Goal: Complete application form

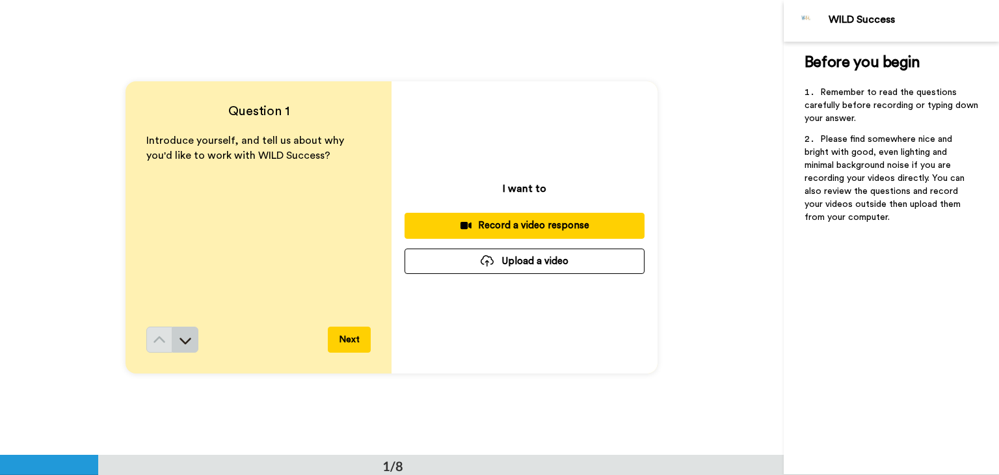
click at [191, 340] on button at bounding box center [185, 339] width 26 height 26
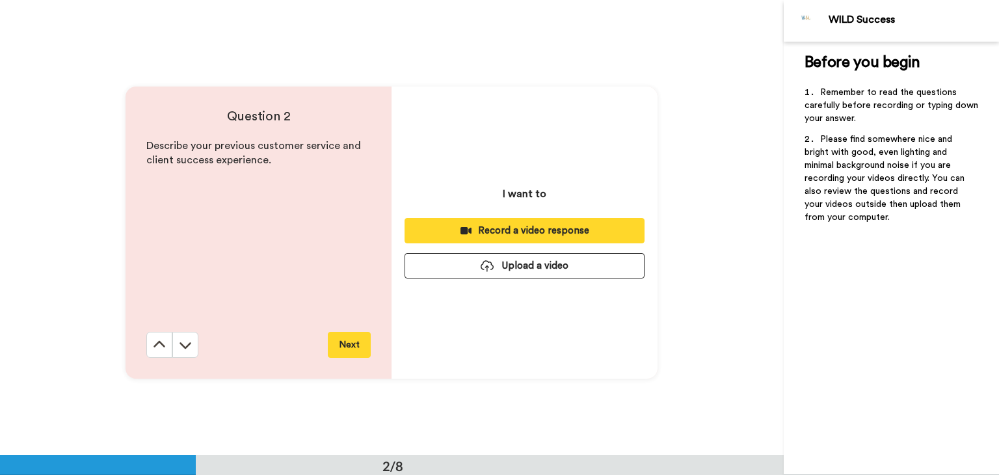
scroll to position [455, 0]
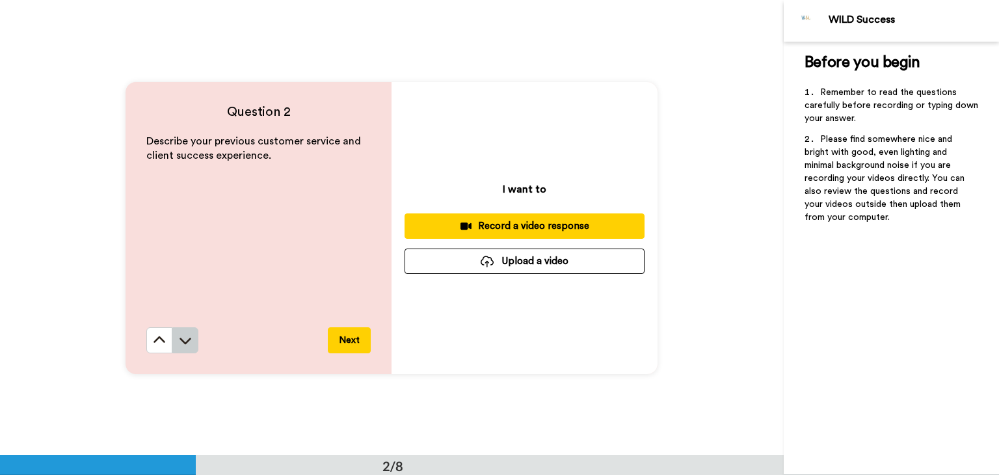
click at [174, 342] on button at bounding box center [185, 340] width 26 height 26
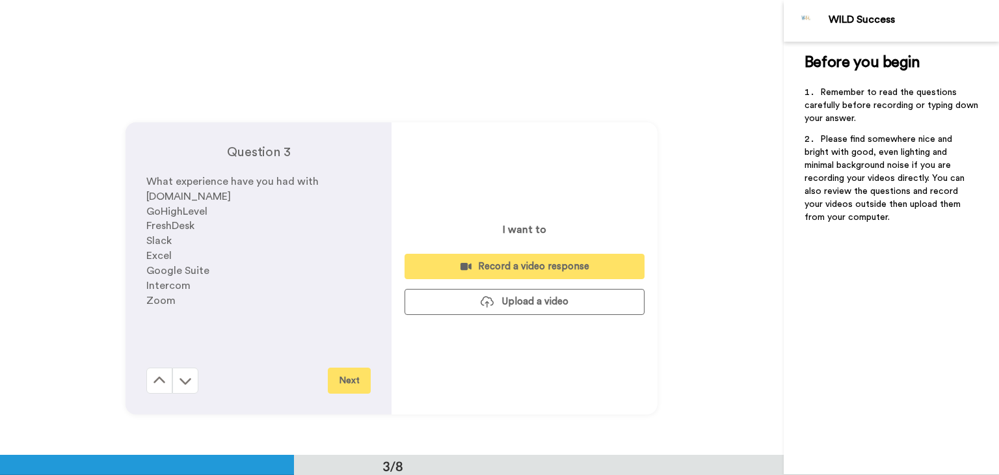
scroll to position [909, 0]
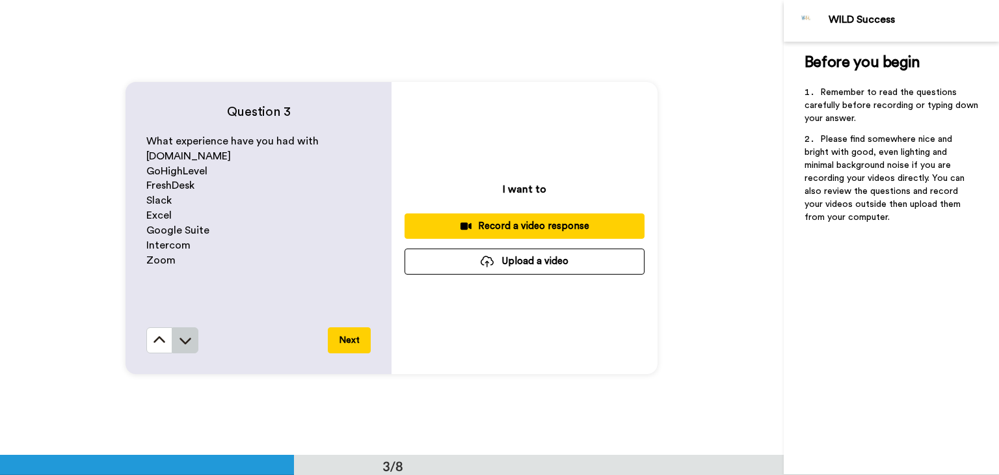
click at [172, 345] on button at bounding box center [185, 340] width 26 height 26
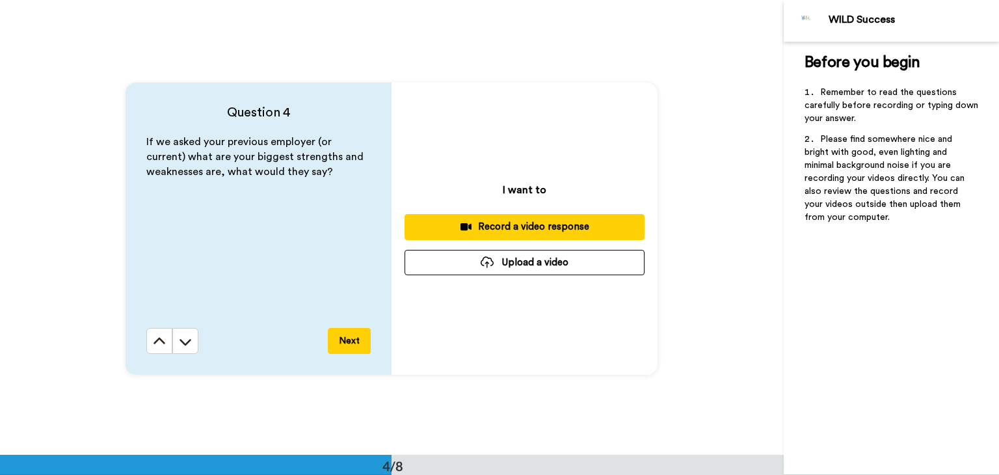
scroll to position [1363, 0]
click at [174, 347] on button at bounding box center [185, 341] width 26 height 26
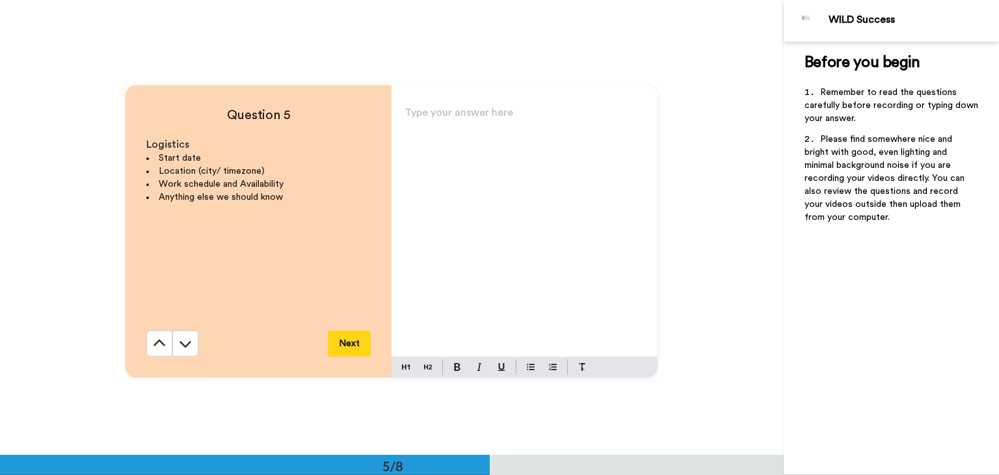
scroll to position [1818, 0]
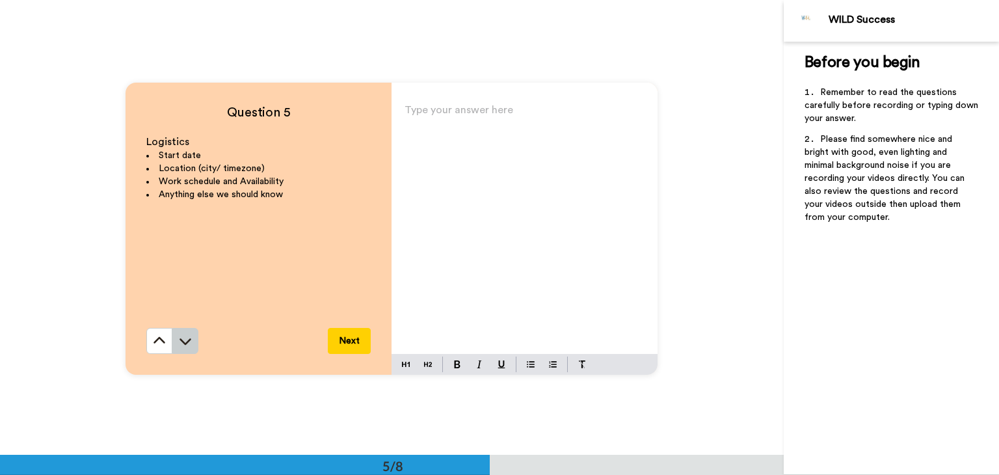
click at [181, 341] on icon at bounding box center [186, 341] width 12 height 7
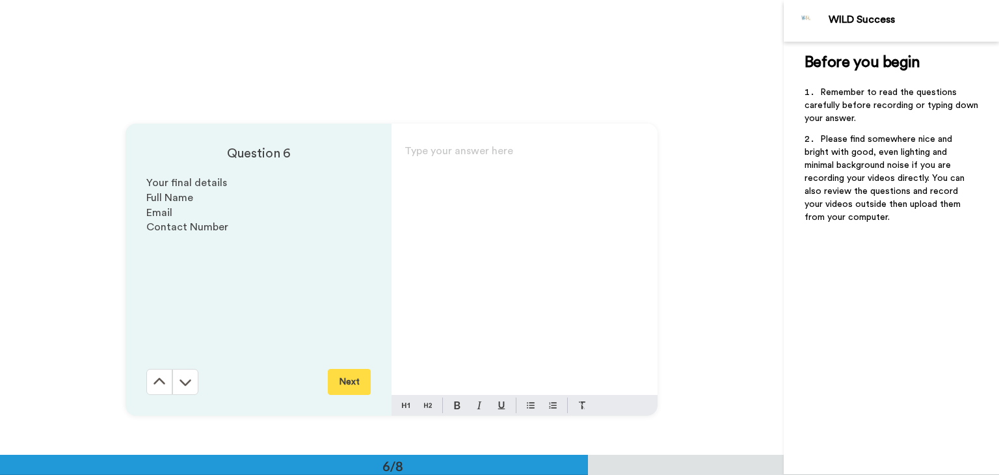
scroll to position [2273, 0]
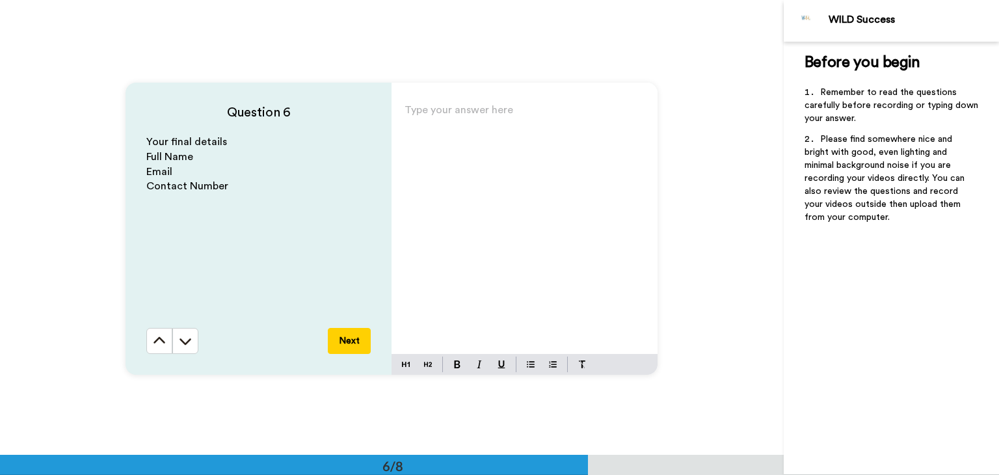
click at [181, 341] on icon at bounding box center [186, 342] width 12 height 7
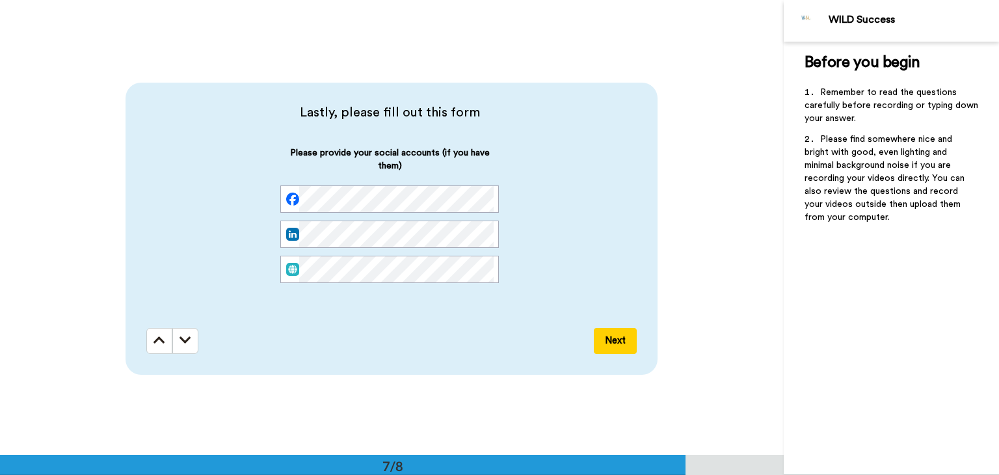
click at [181, 341] on icon at bounding box center [185, 340] width 12 height 13
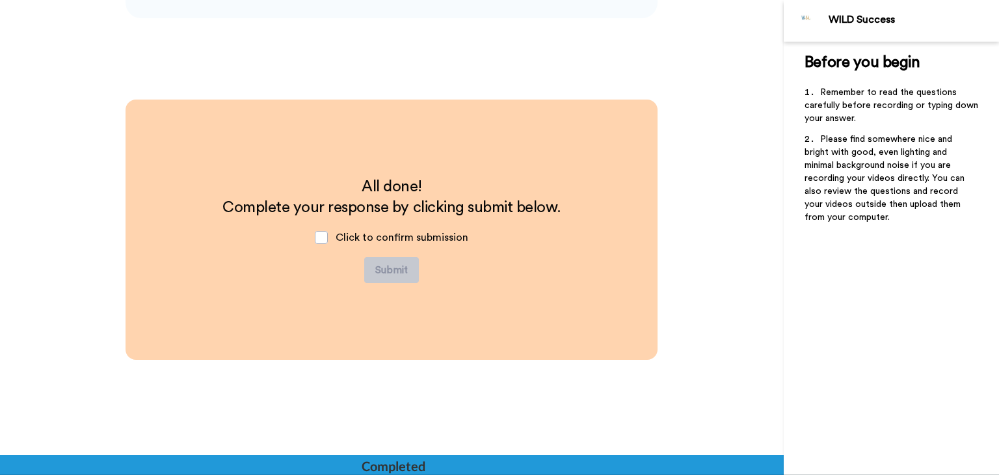
scroll to position [3085, 0]
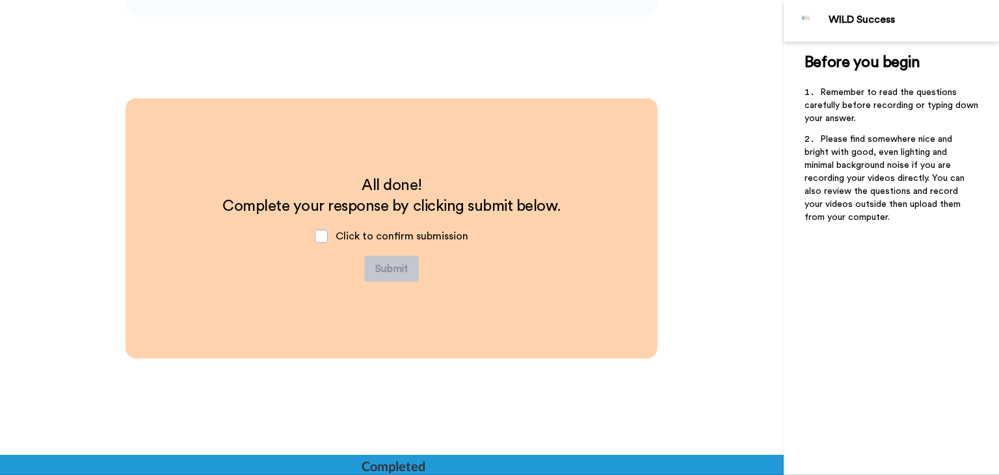
click at [181, 341] on div "All done! Complete your response by clicking submit below. Click to confirm sub…" at bounding box center [392, 228] width 532 height 260
click at [169, 289] on div "All done! Complete your response by clicking submit below. Click to confirm sub…" at bounding box center [392, 228] width 532 height 260
click at [5, 460] on div at bounding box center [392, 465] width 784 height 20
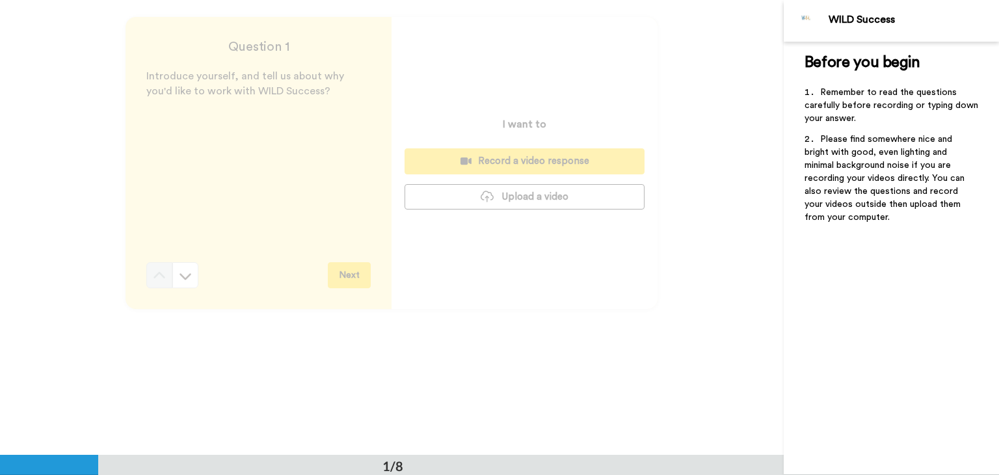
scroll to position [0, 0]
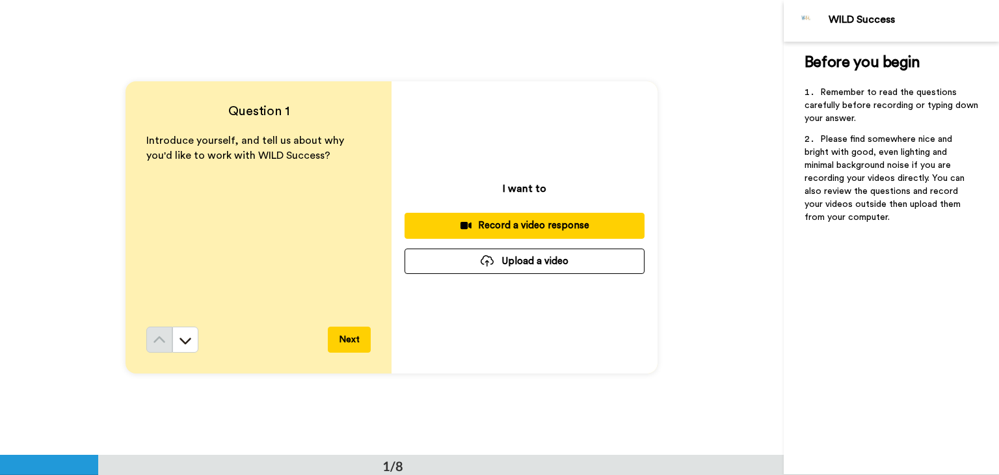
click at [484, 226] on div "Record a video response" at bounding box center [524, 226] width 219 height 14
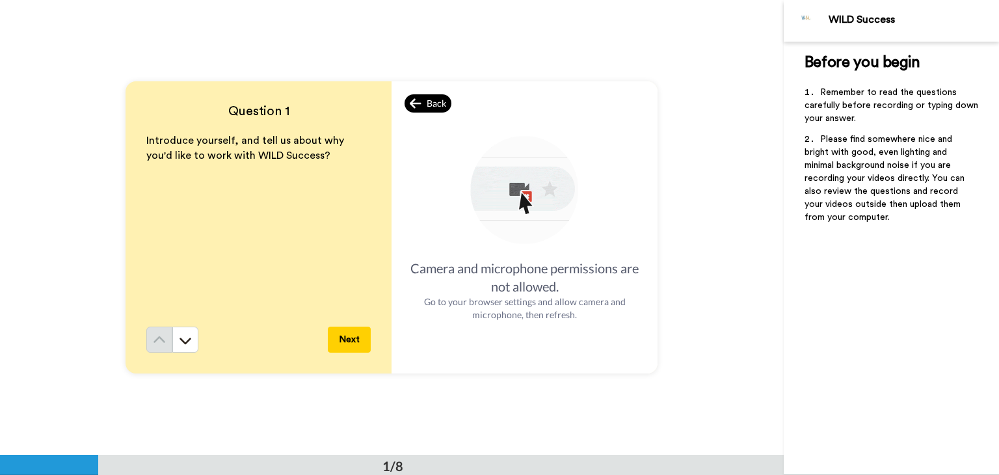
click at [427, 105] on span "Back" at bounding box center [437, 103] width 20 height 13
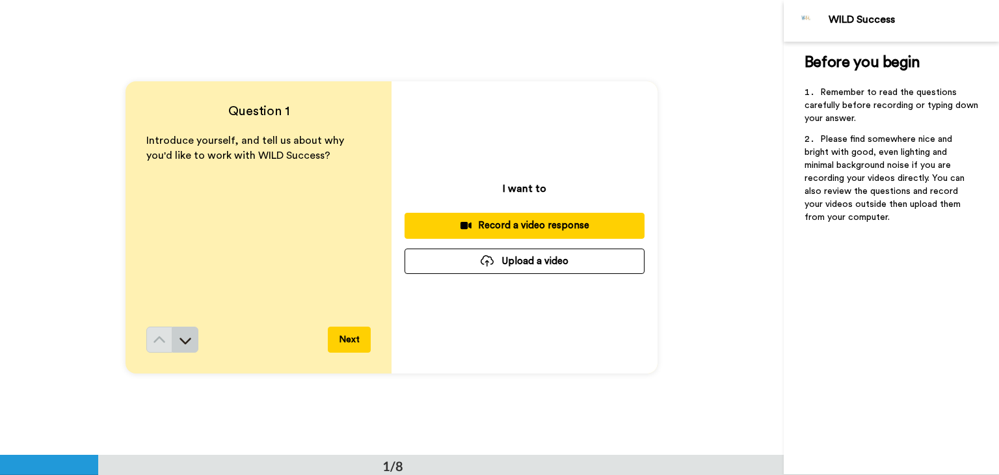
click at [174, 341] on button at bounding box center [185, 339] width 26 height 26
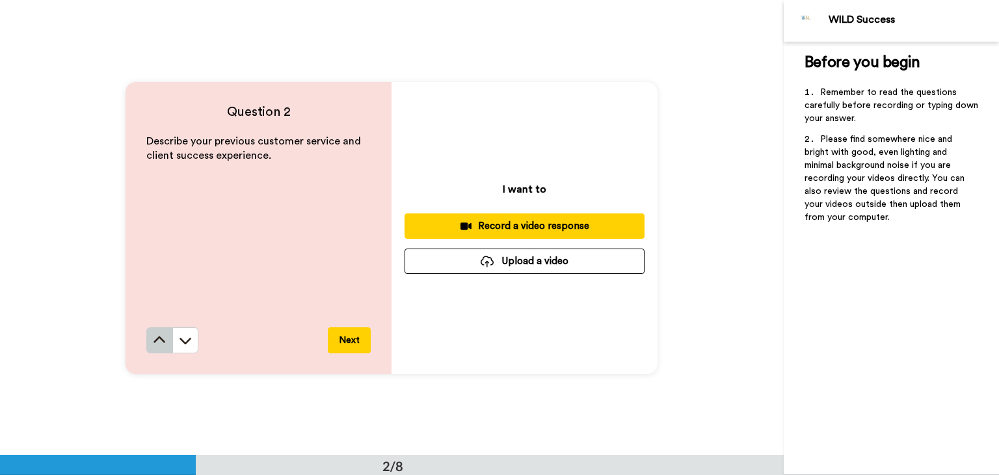
click at [156, 331] on button at bounding box center [159, 340] width 26 height 26
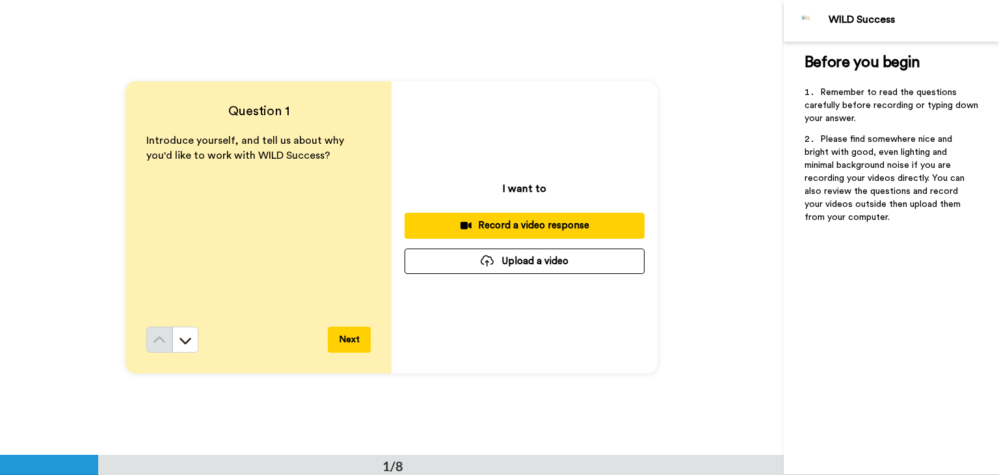
click at [586, 222] on div "Record a video response" at bounding box center [524, 226] width 219 height 14
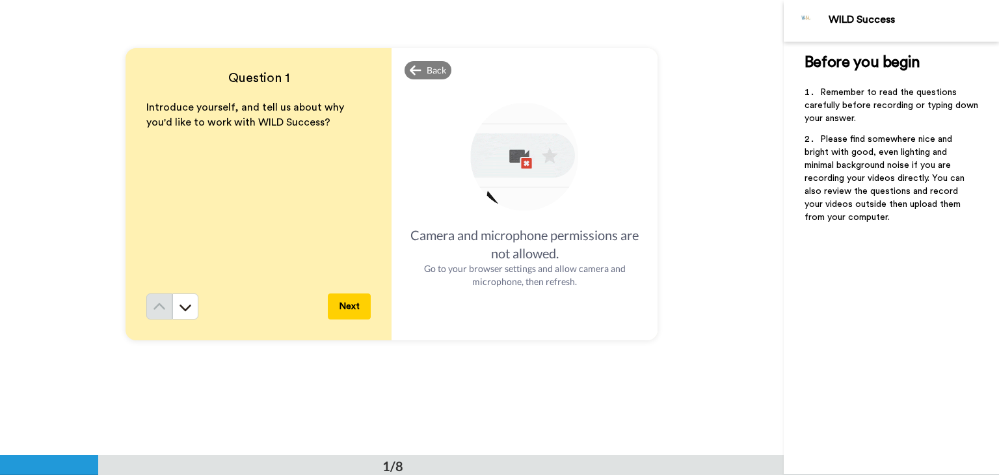
scroll to position [65, 0]
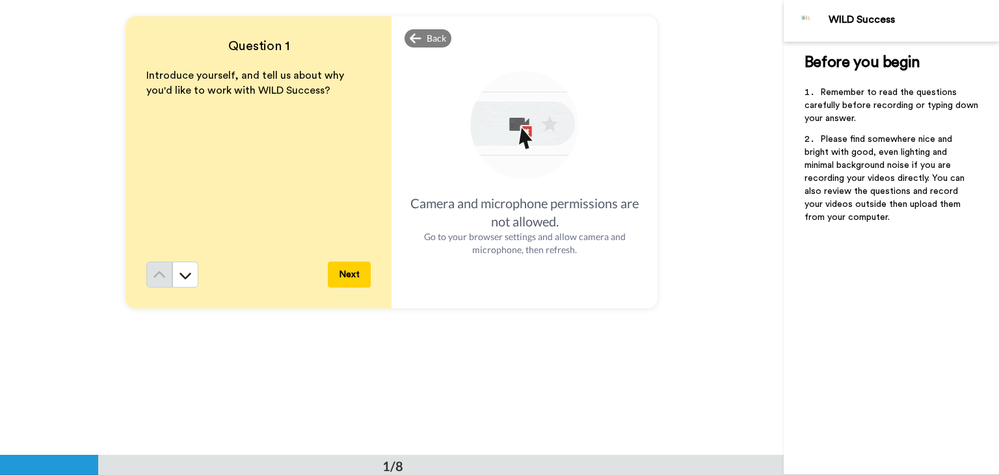
click at [393, 34] on div "Back Camera and microphone permissions are not allowed. Go to your browser sett…" at bounding box center [524, 162] width 266 height 292
click at [423, 49] on div "Camera and microphone permissions are not allowed. Go to your browser settings …" at bounding box center [525, 162] width 240 height 266
click at [427, 42] on span "Back" at bounding box center [437, 38] width 20 height 13
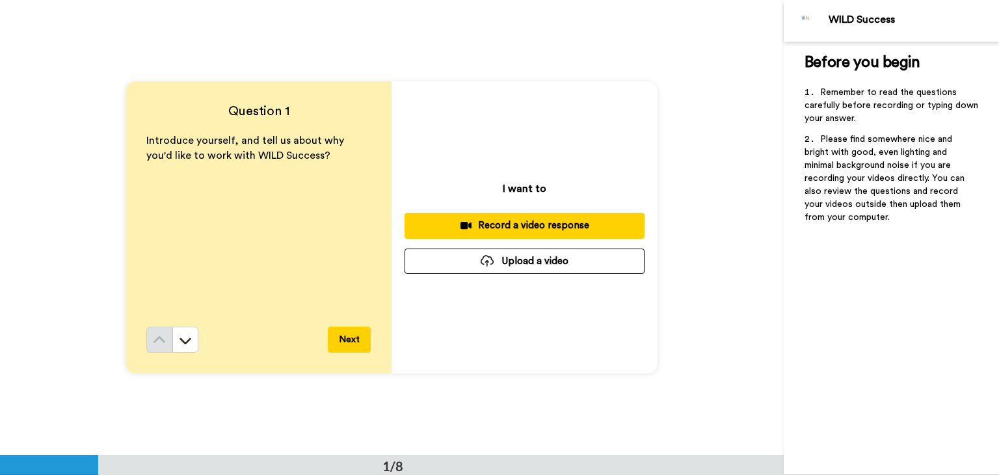
click at [521, 227] on div "Record a video response" at bounding box center [524, 226] width 219 height 14
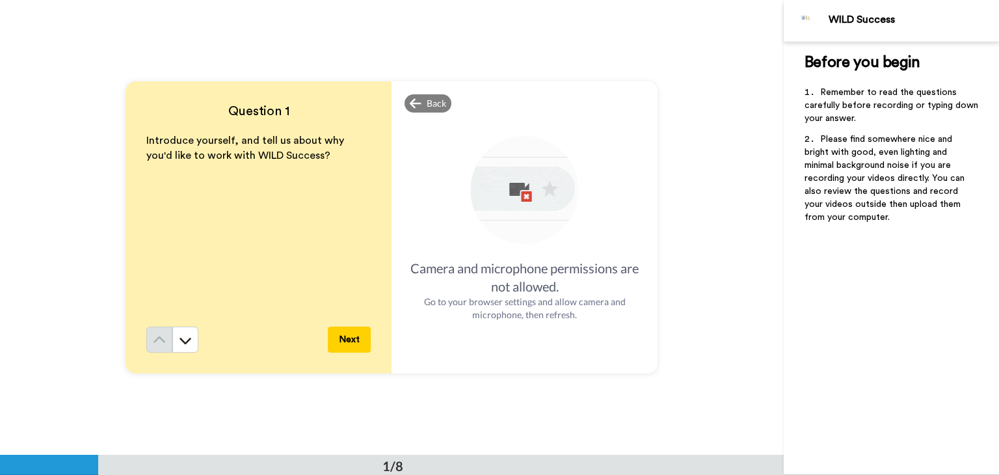
click at [498, 196] on img at bounding box center [525, 191] width 114 height 114
click at [438, 102] on span "Back" at bounding box center [437, 103] width 20 height 13
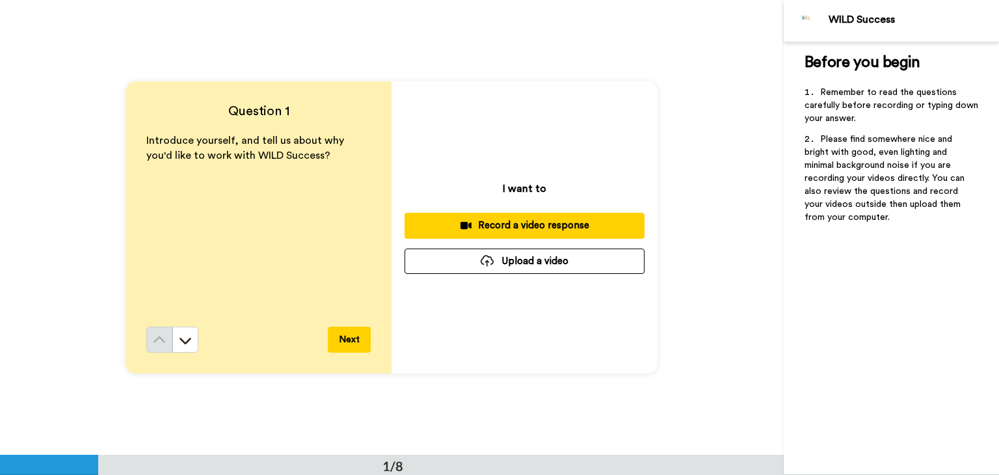
click at [507, 226] on div "Record a video response" at bounding box center [524, 226] width 219 height 14
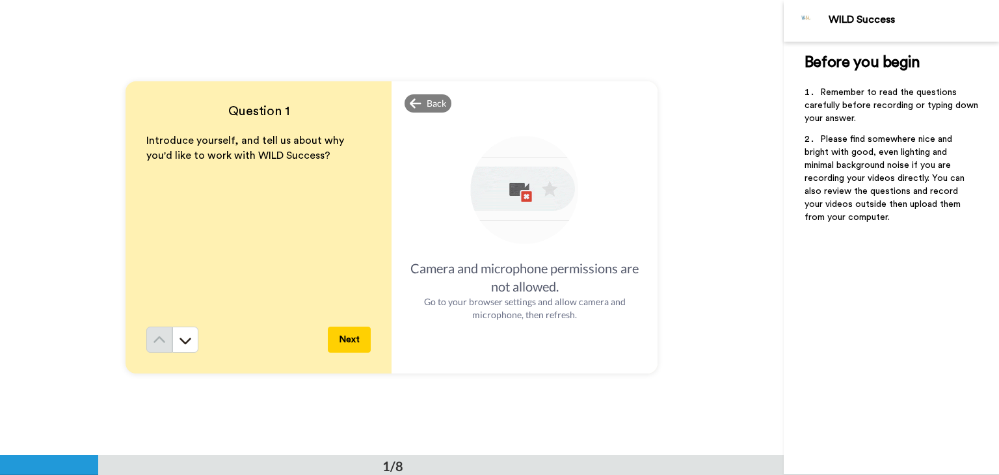
click at [520, 185] on img at bounding box center [525, 191] width 114 height 114
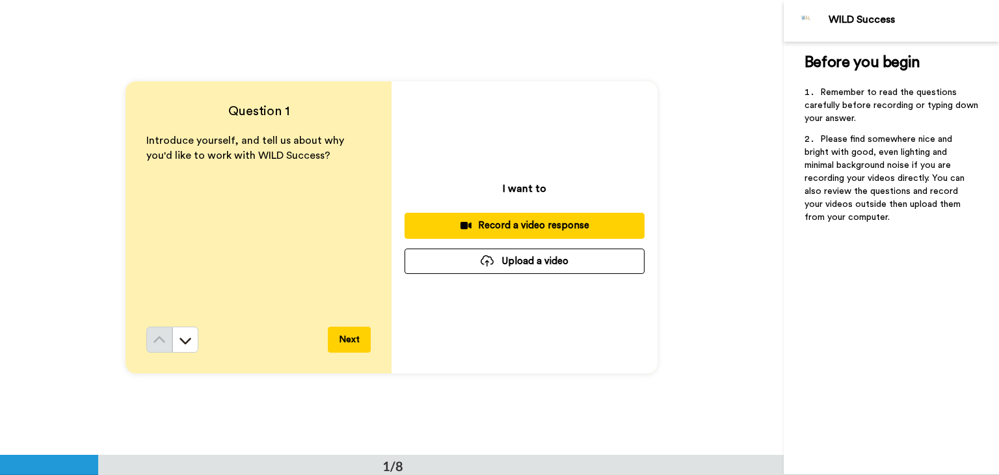
click at [496, 224] on div "Record a video response" at bounding box center [524, 226] width 219 height 14
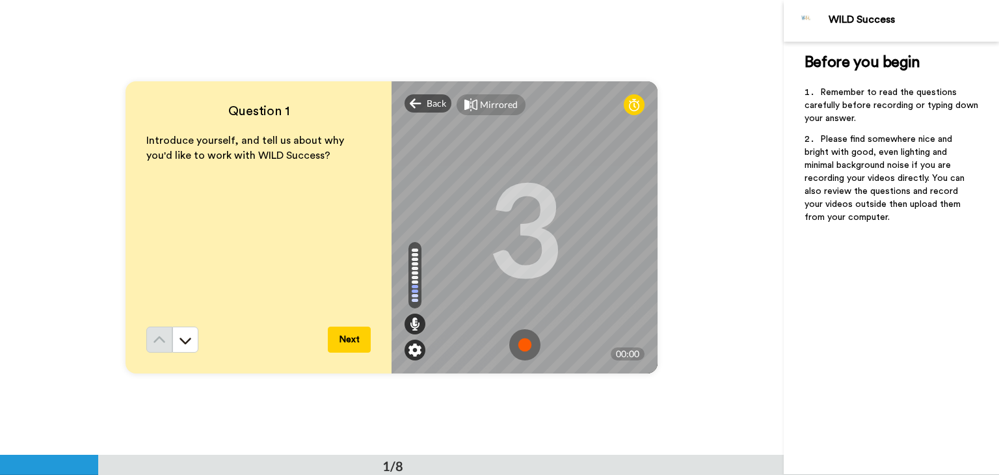
click at [414, 352] on img at bounding box center [414, 349] width 13 height 13
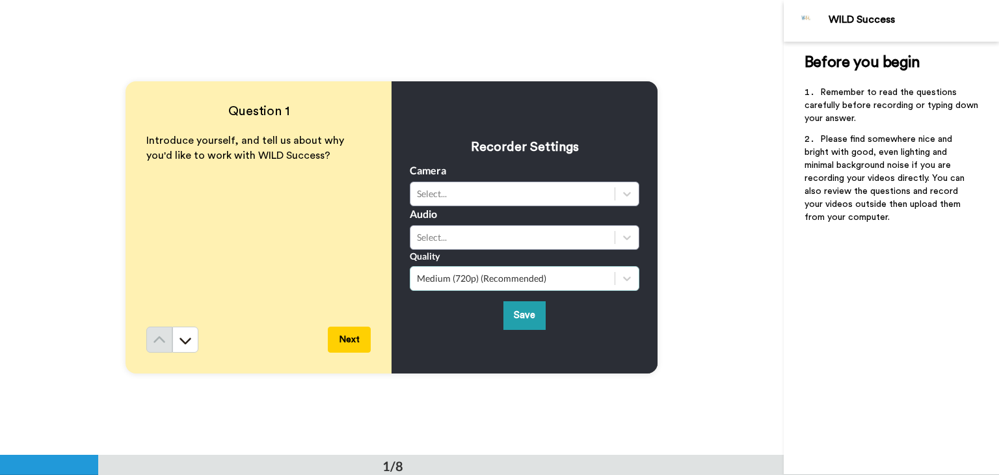
click at [469, 285] on div "Medium (720p) (Recommended)" at bounding box center [512, 279] width 204 height 16
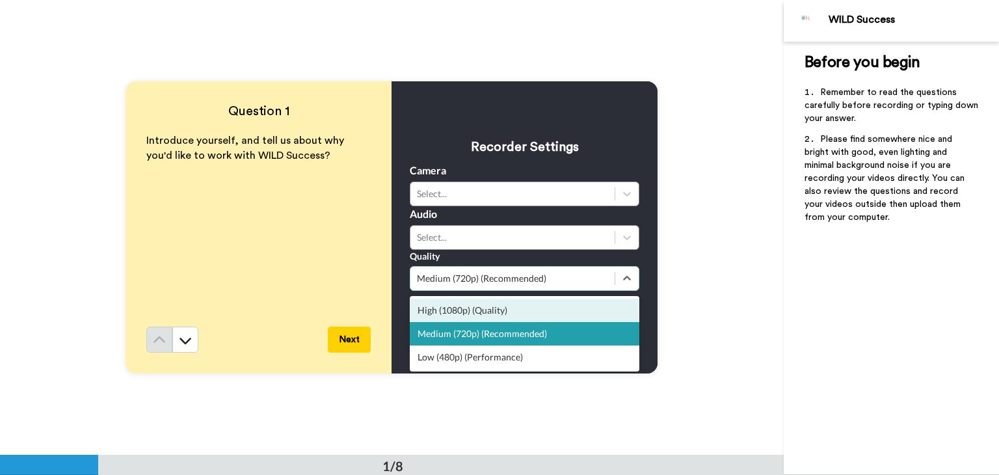
click at [472, 313] on div "High (1080p) (Quality)" at bounding box center [525, 309] width 230 height 23
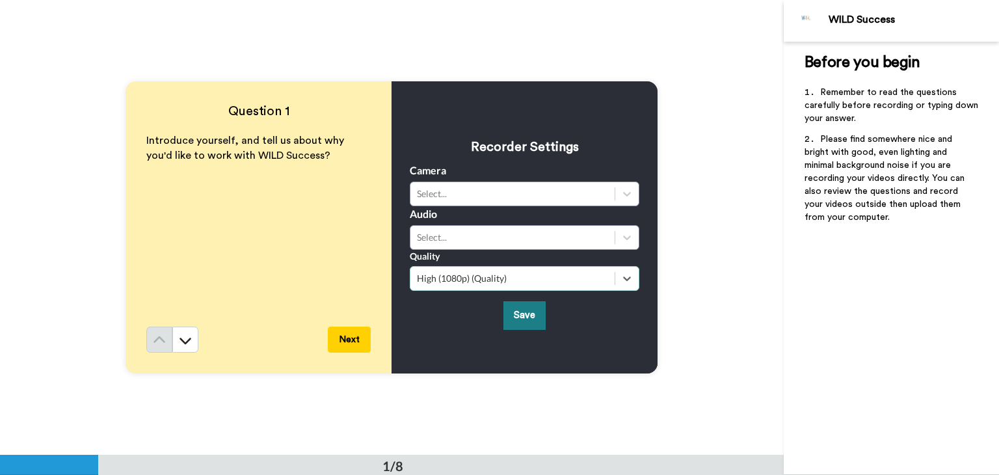
click at [516, 313] on button "Save" at bounding box center [524, 315] width 42 height 28
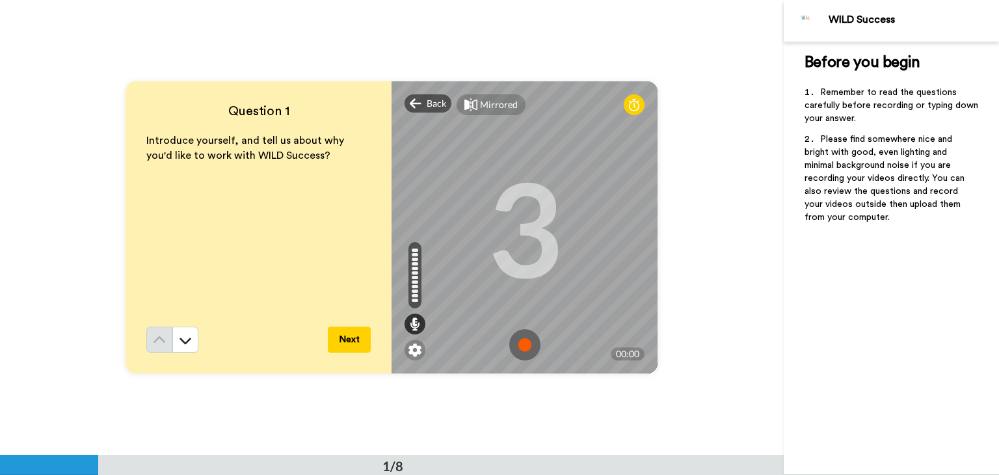
click at [656, 159] on div "Question 1 Introduce yourself, and tell us about why you'd like to work with WI…" at bounding box center [392, 227] width 784 height 455
click at [525, 341] on img at bounding box center [524, 344] width 31 height 31
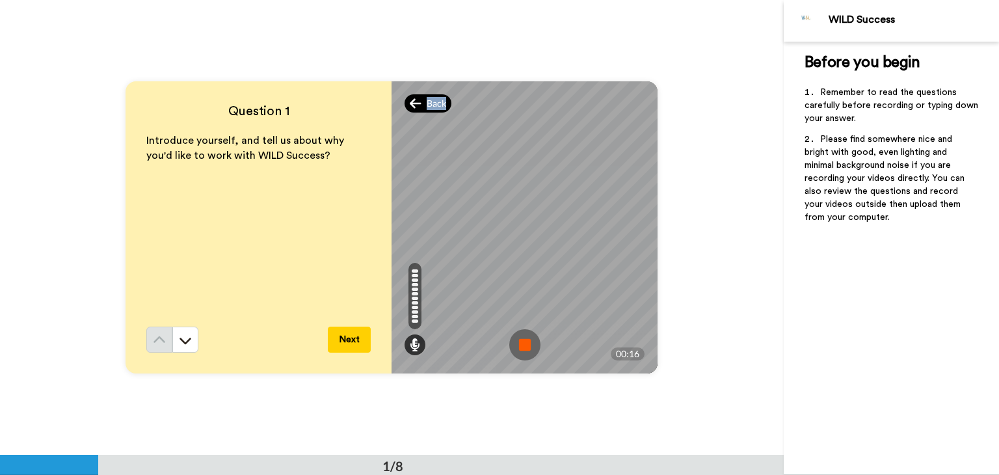
click at [427, 98] on span "Back" at bounding box center [437, 103] width 20 height 13
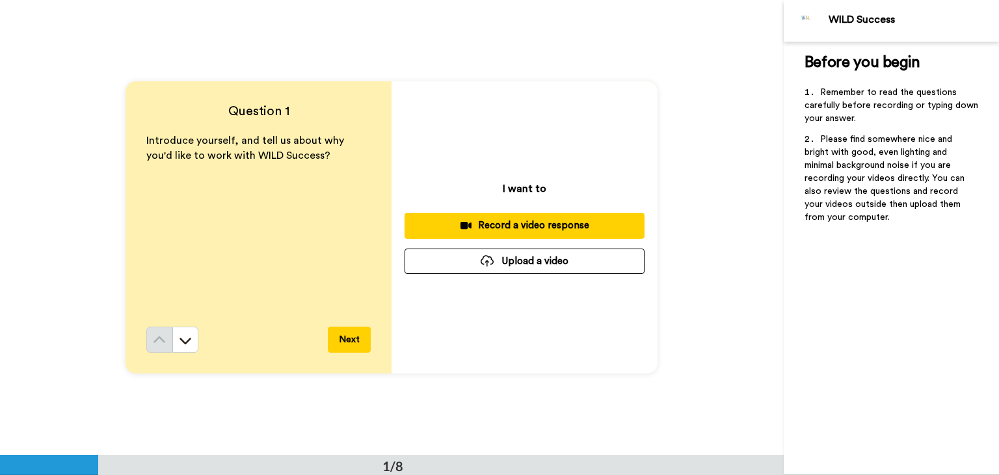
click at [492, 218] on button "Record a video response" at bounding box center [525, 225] width 240 height 25
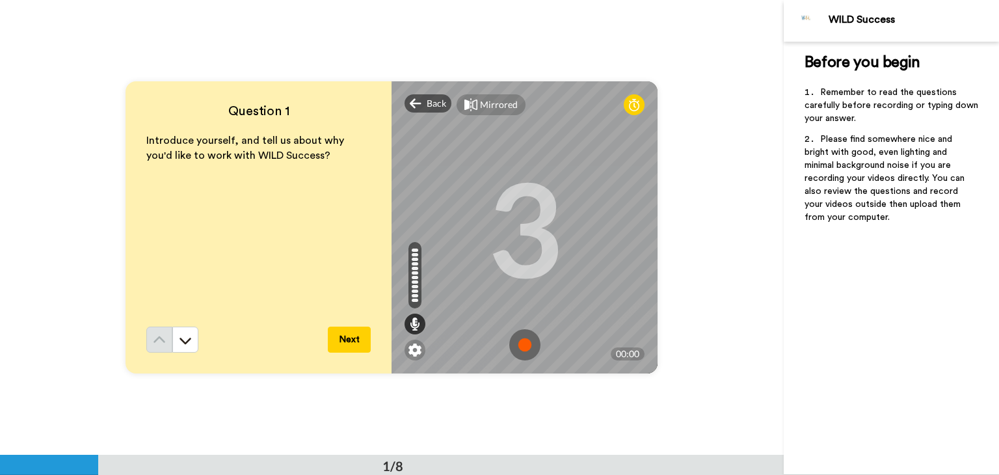
click at [520, 342] on img at bounding box center [524, 344] width 31 height 31
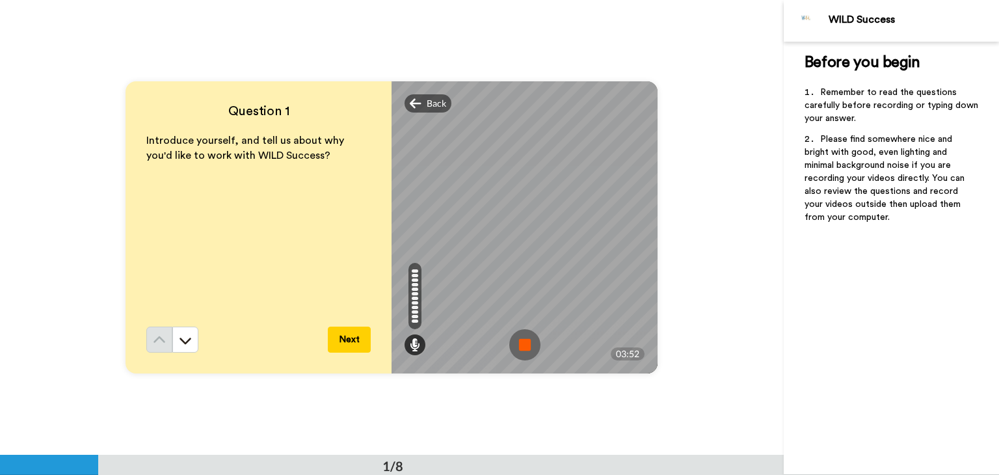
click at [525, 344] on img at bounding box center [524, 344] width 31 height 31
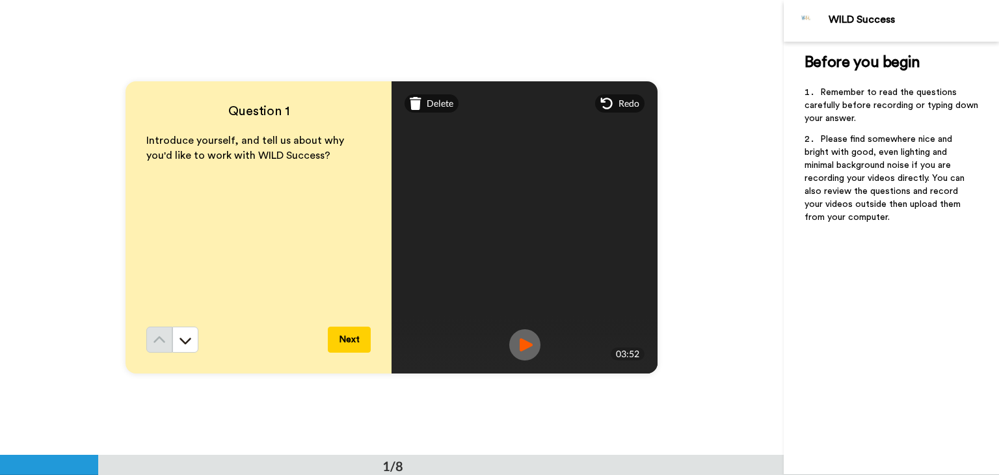
click at [518, 349] on img at bounding box center [524, 344] width 31 height 31
click at [355, 343] on button "Next" at bounding box center [349, 339] width 43 height 26
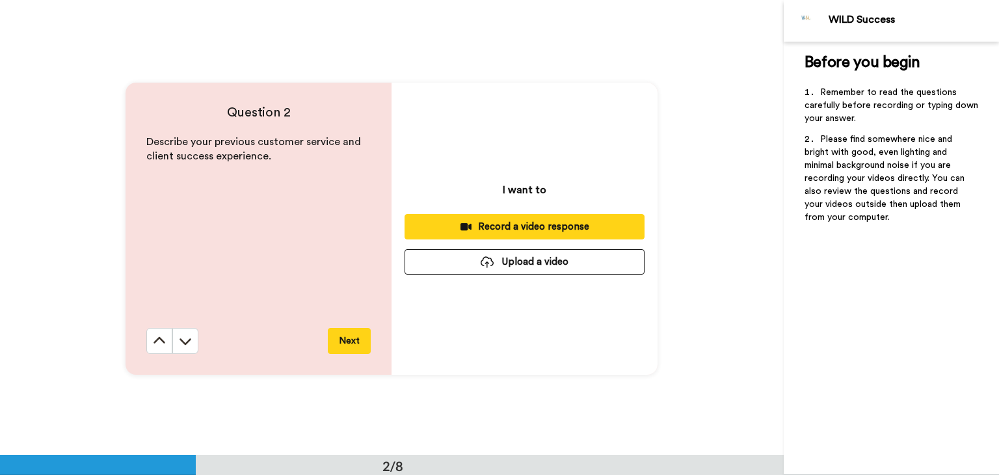
scroll to position [455, 0]
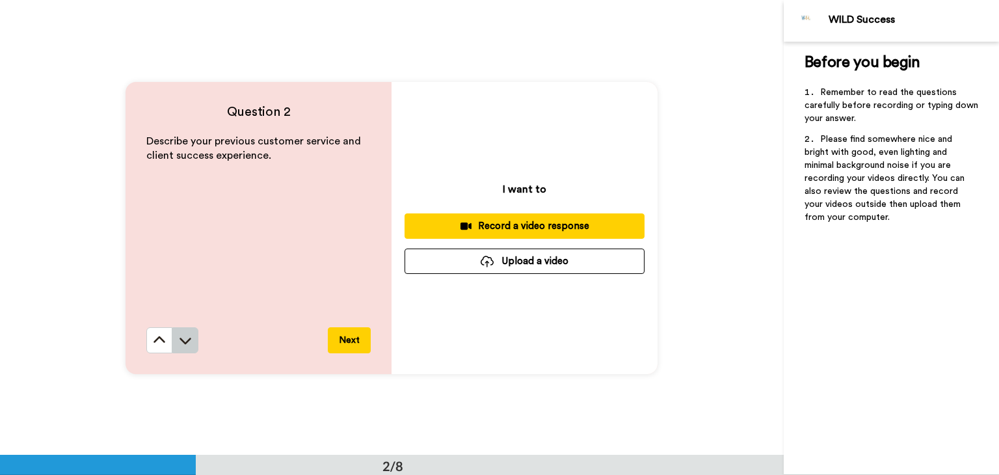
click at [183, 337] on icon at bounding box center [185, 340] width 13 height 13
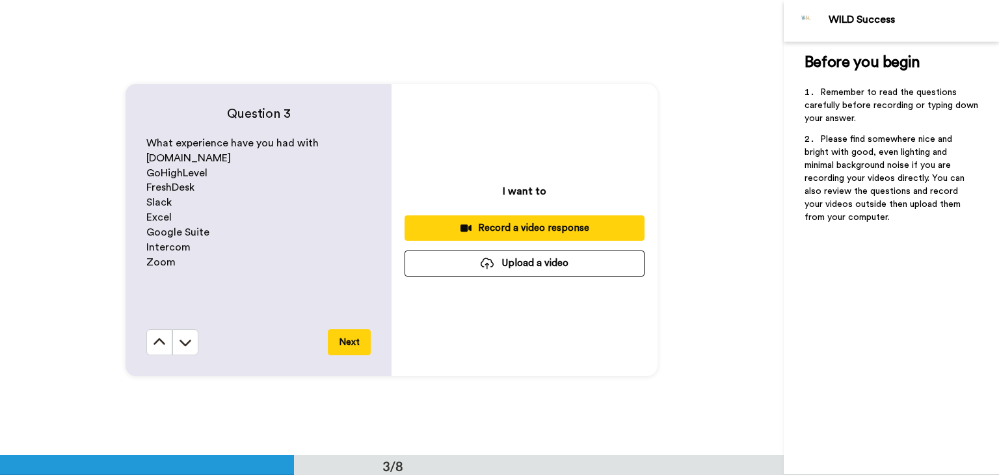
scroll to position [909, 0]
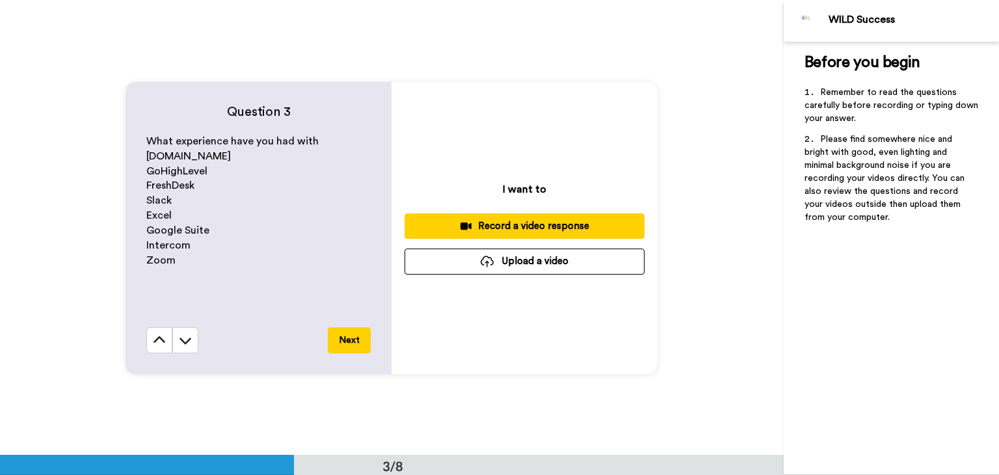
click at [151, 354] on div "Question 3 What experience have you had with Circle.io GoHighLevel FreshDesk Sl…" at bounding box center [259, 228] width 266 height 292
click at [156, 345] on icon at bounding box center [159, 340] width 13 height 13
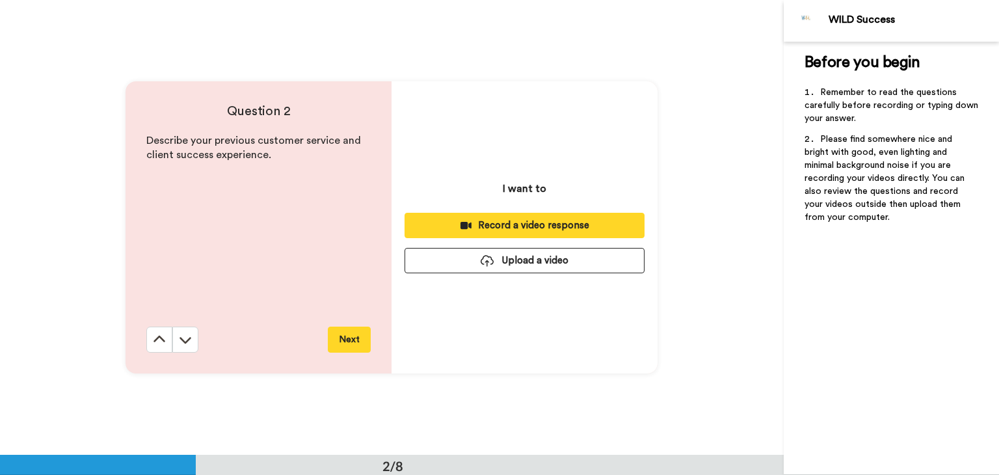
click at [156, 345] on icon at bounding box center [159, 339] width 13 height 13
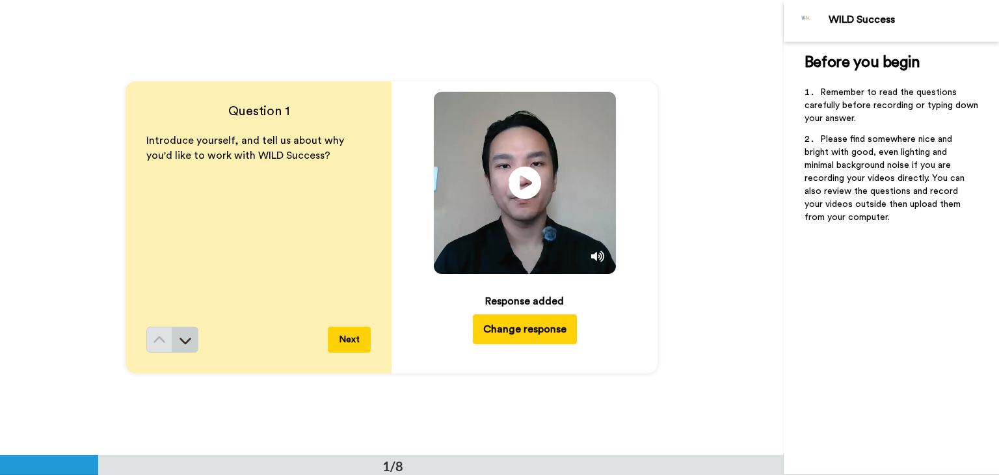
scroll to position [0, 0]
click at [182, 336] on icon at bounding box center [185, 340] width 13 height 13
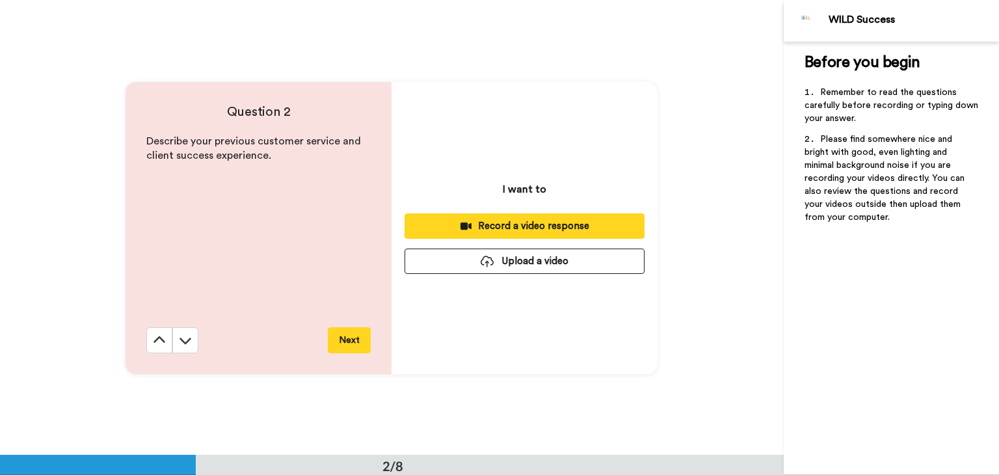
scroll to position [455, 0]
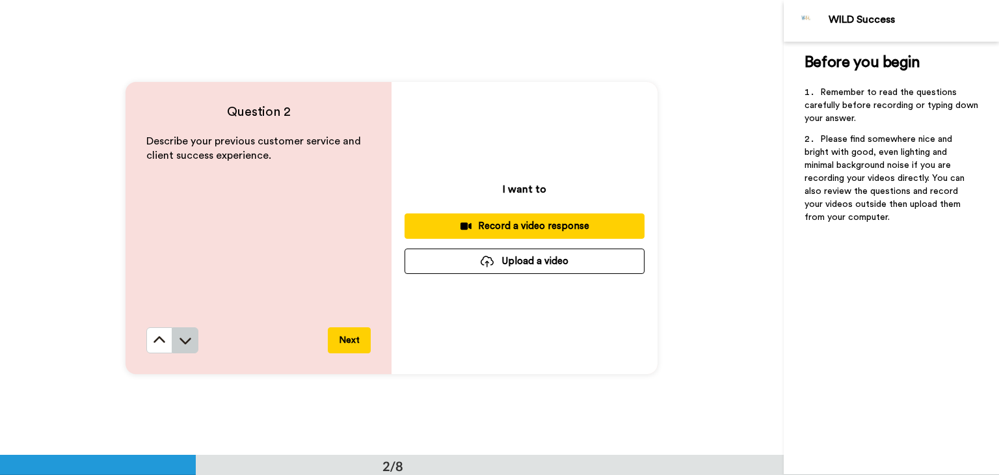
click at [187, 330] on button at bounding box center [185, 340] width 26 height 26
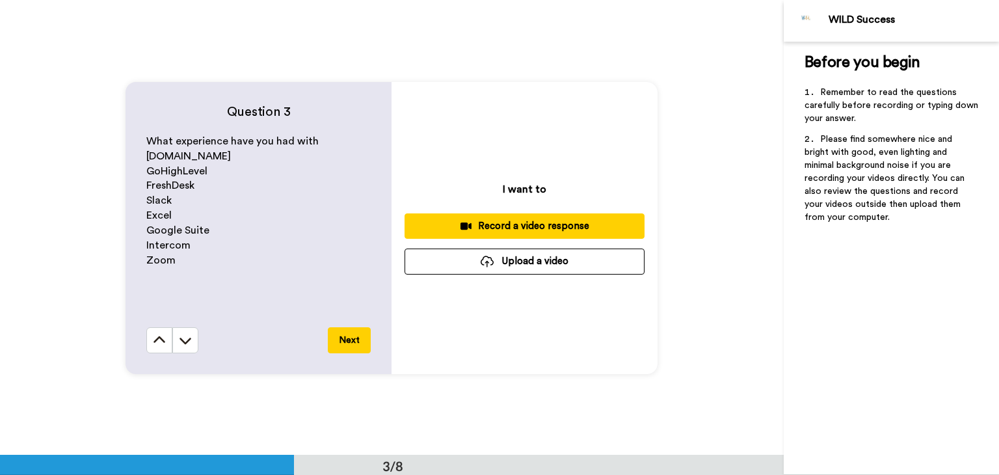
click at [187, 330] on button at bounding box center [185, 340] width 26 height 26
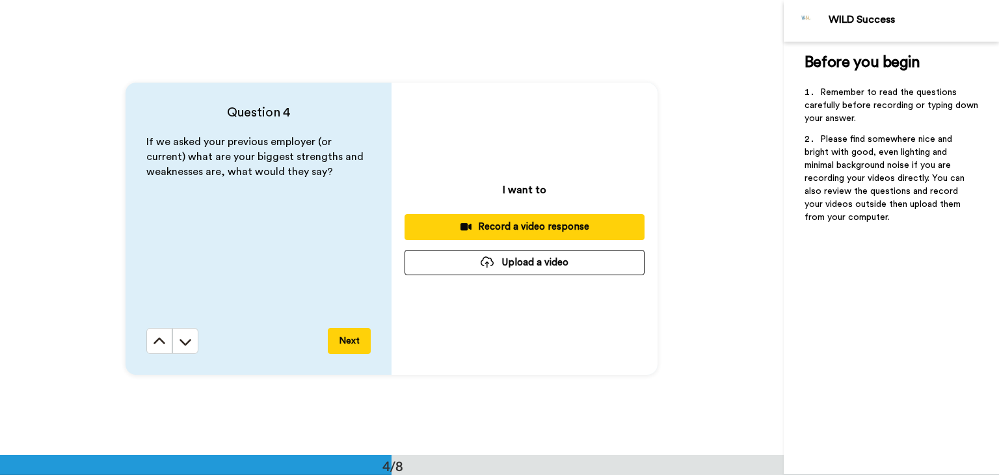
scroll to position [1363, 0]
click at [187, 330] on button at bounding box center [185, 341] width 26 height 26
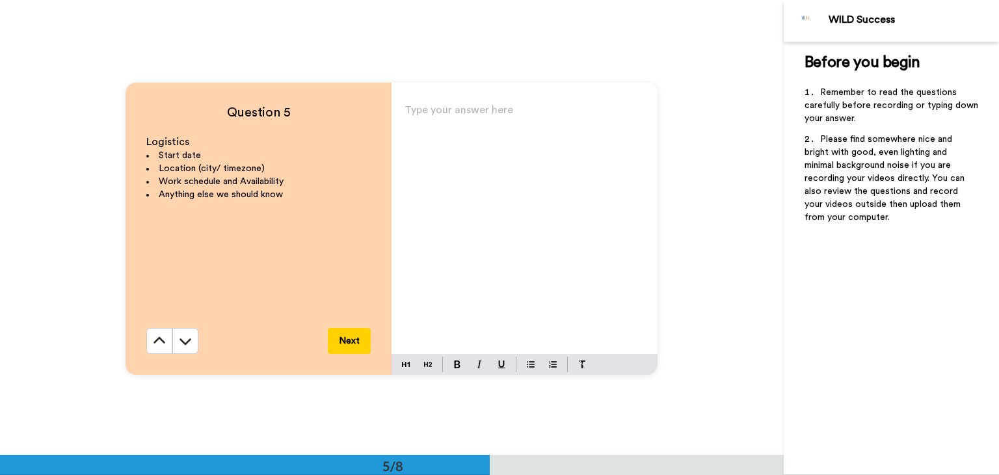
click at [187, 330] on button at bounding box center [185, 341] width 26 height 26
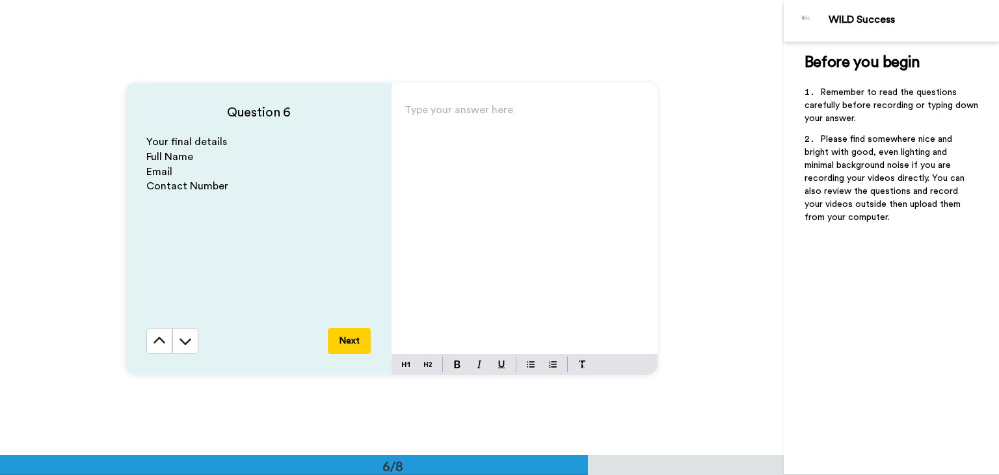
click at [187, 330] on button at bounding box center [185, 341] width 26 height 26
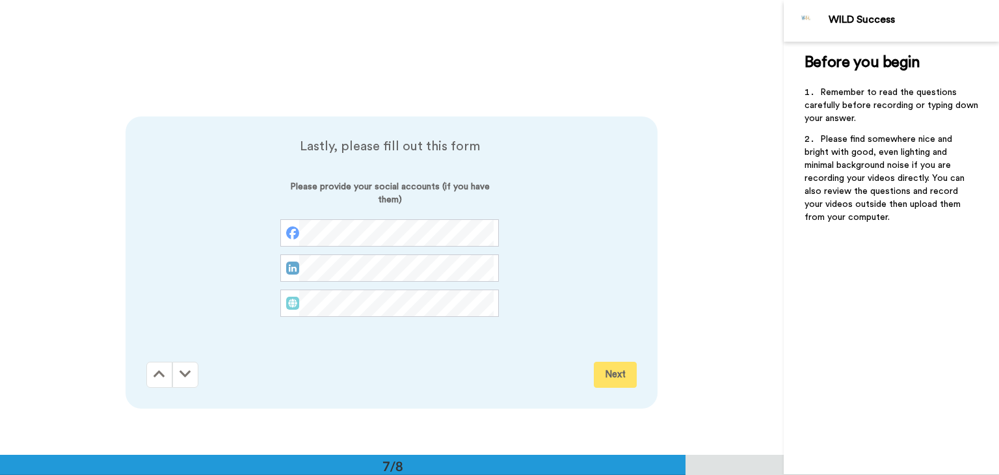
scroll to position [2727, 0]
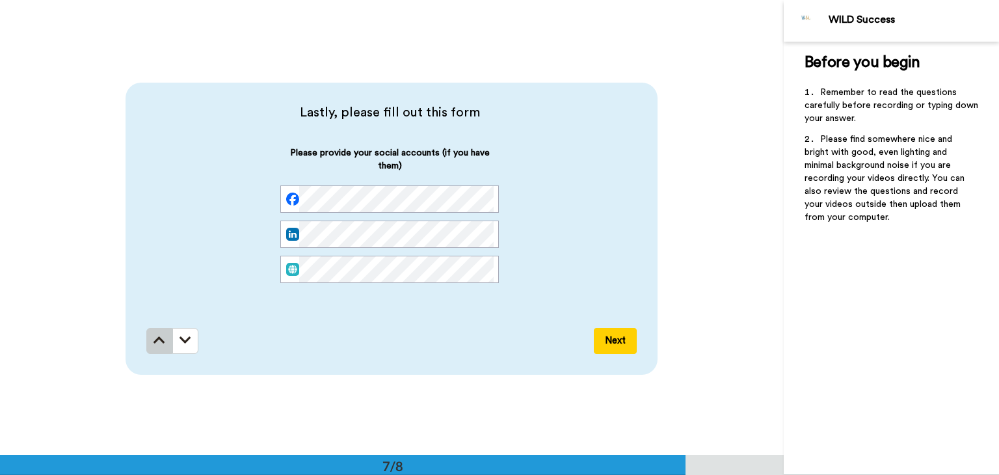
click at [153, 341] on icon at bounding box center [159, 340] width 12 height 13
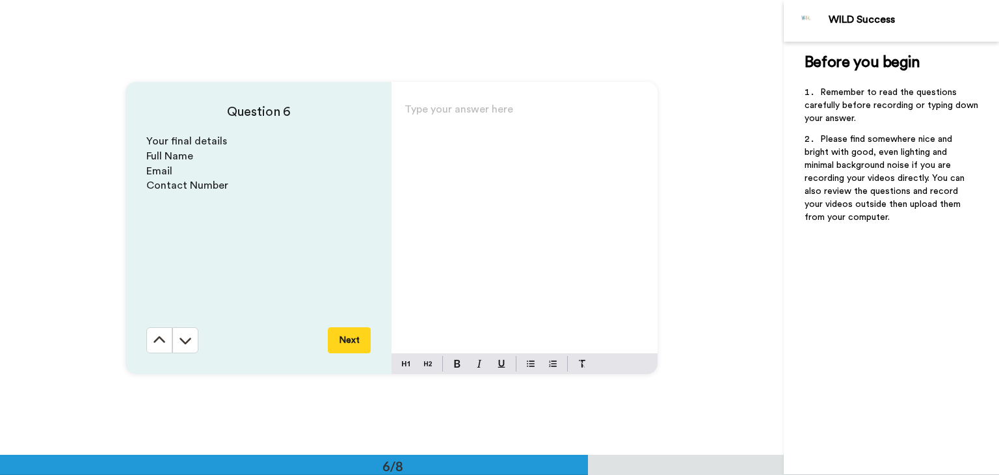
click at [151, 341] on div "Question 6 Your final details Full Name Email Contact Number Next" at bounding box center [259, 228] width 266 height 292
click at [153, 341] on icon at bounding box center [159, 340] width 13 height 13
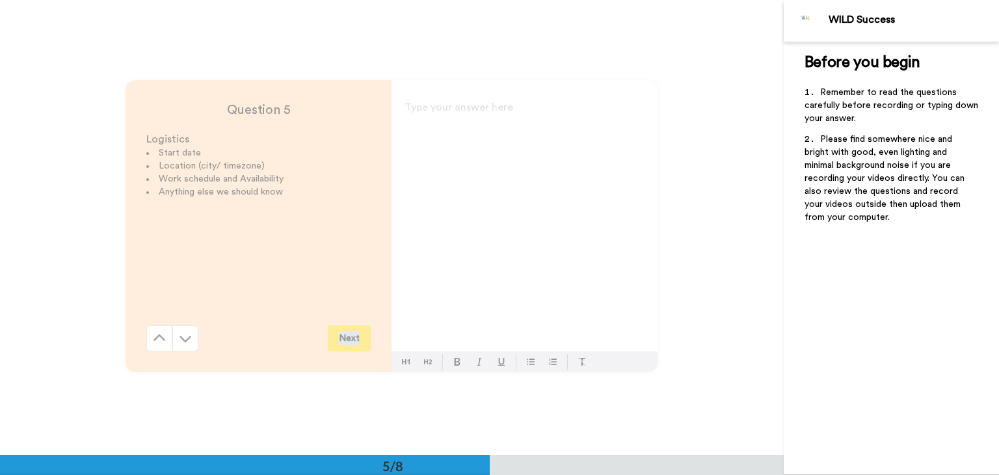
click at [151, 341] on div "Question 5 Logistics Start date Location (city/ timezone) Work schedule and Ava…" at bounding box center [392, 225] width 784 height 455
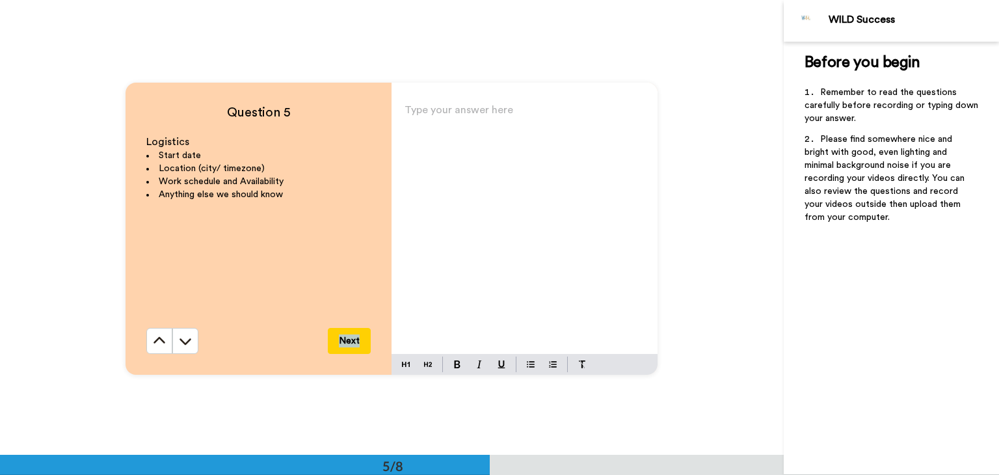
click at [153, 341] on icon at bounding box center [159, 340] width 13 height 13
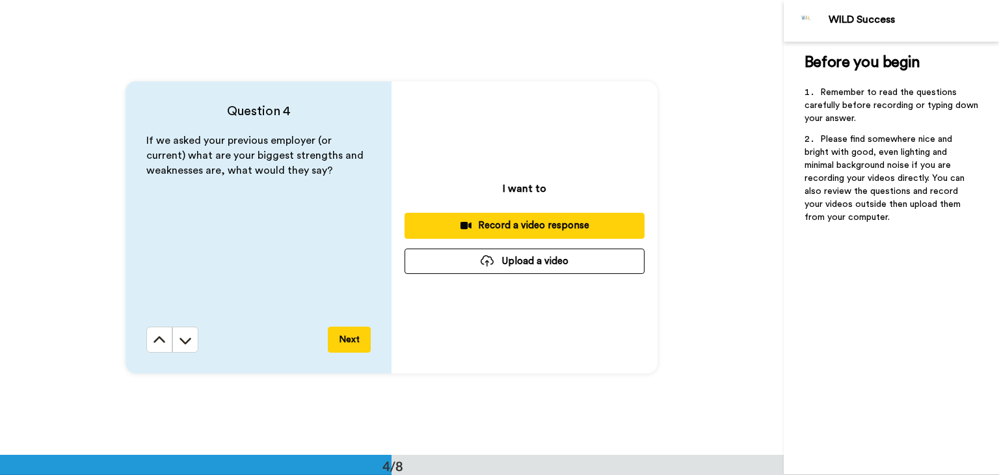
click at [151, 341] on button at bounding box center [159, 339] width 26 height 26
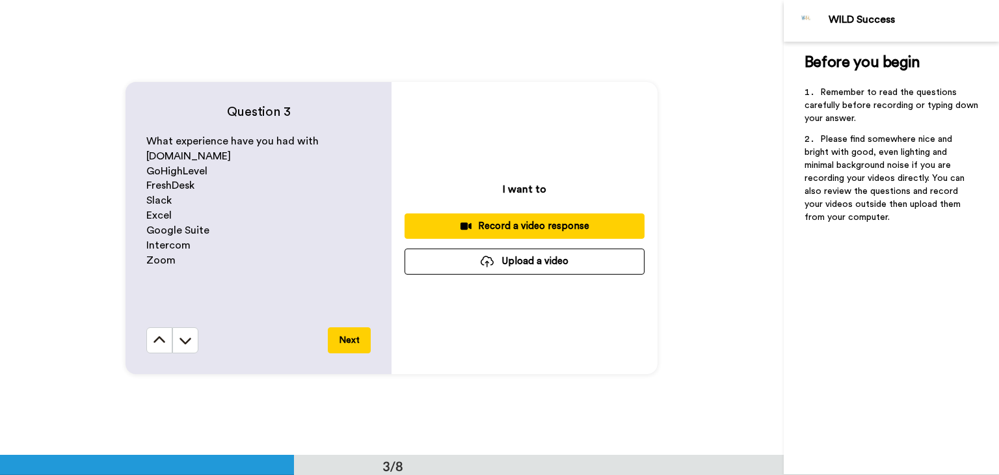
click at [153, 341] on icon at bounding box center [159, 340] width 13 height 13
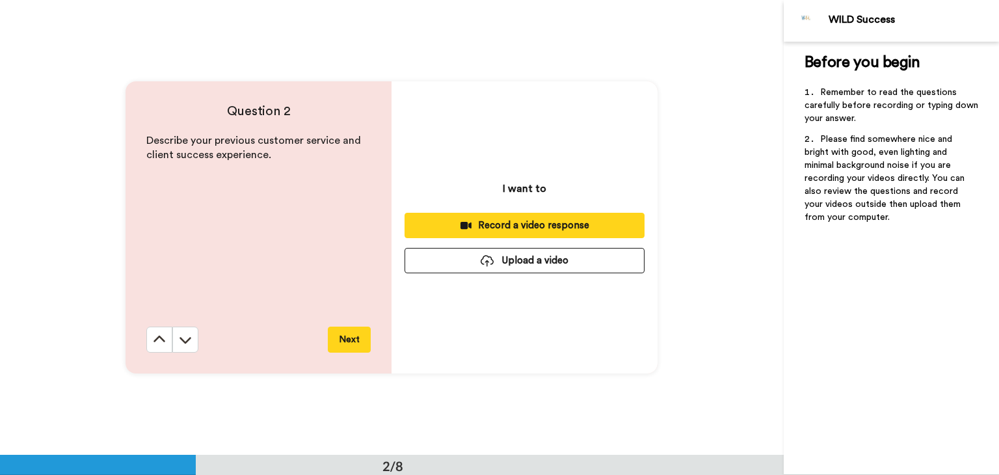
click at [151, 341] on div "Question 2 Describe your previous customer service and client success experienc…" at bounding box center [259, 227] width 266 height 292
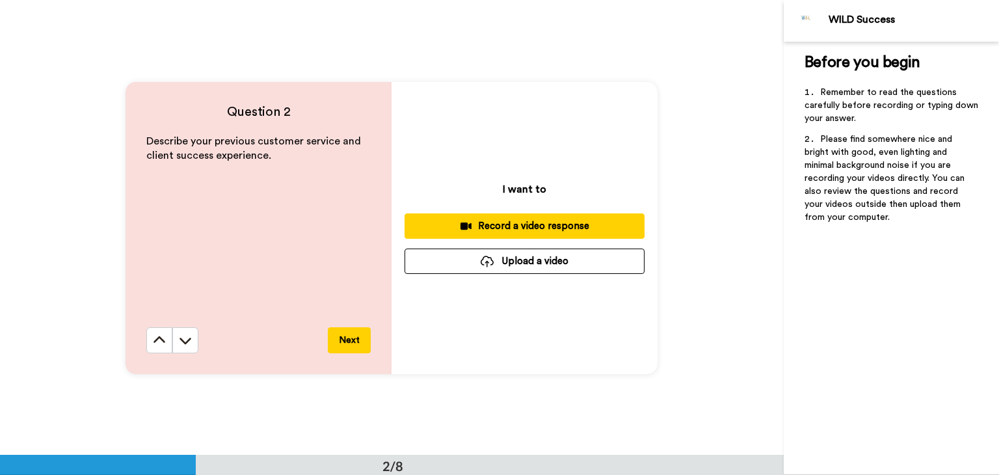
click at [153, 341] on icon at bounding box center [159, 340] width 13 height 13
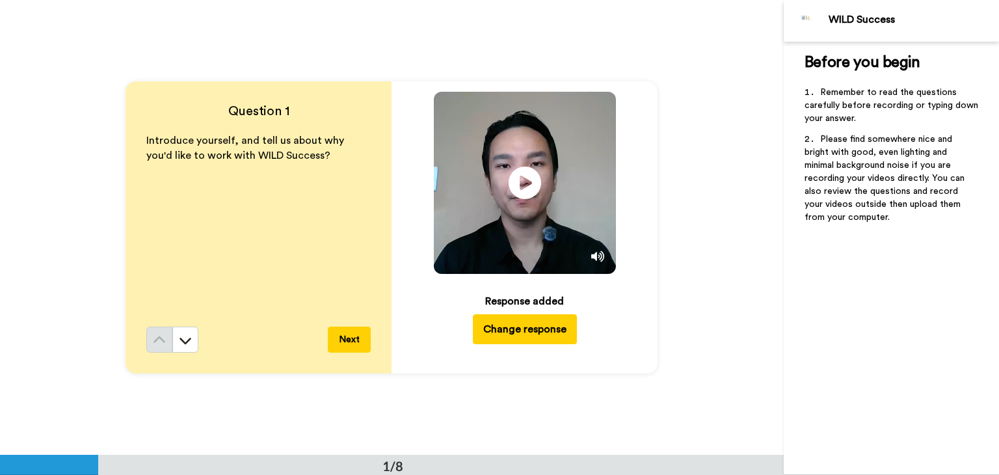
scroll to position [0, 0]
click at [512, 181] on icon at bounding box center [525, 183] width 34 height 34
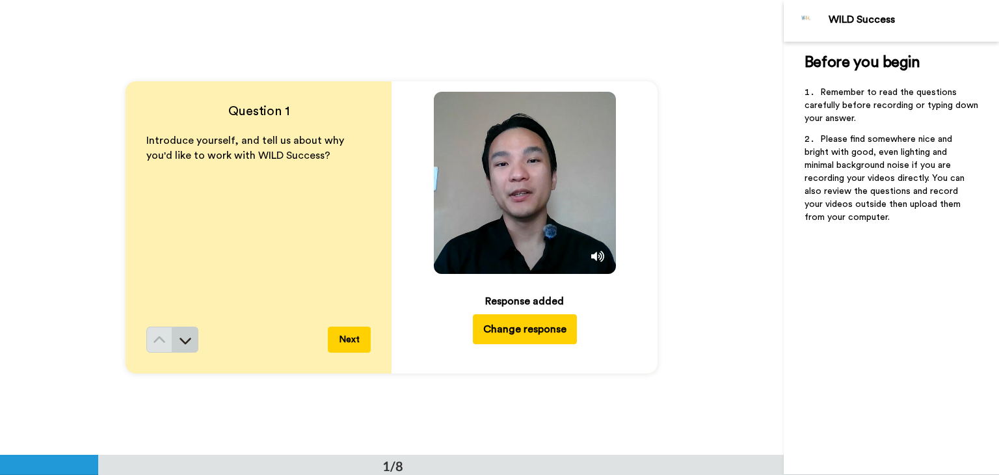
click at [185, 336] on icon at bounding box center [185, 340] width 13 height 13
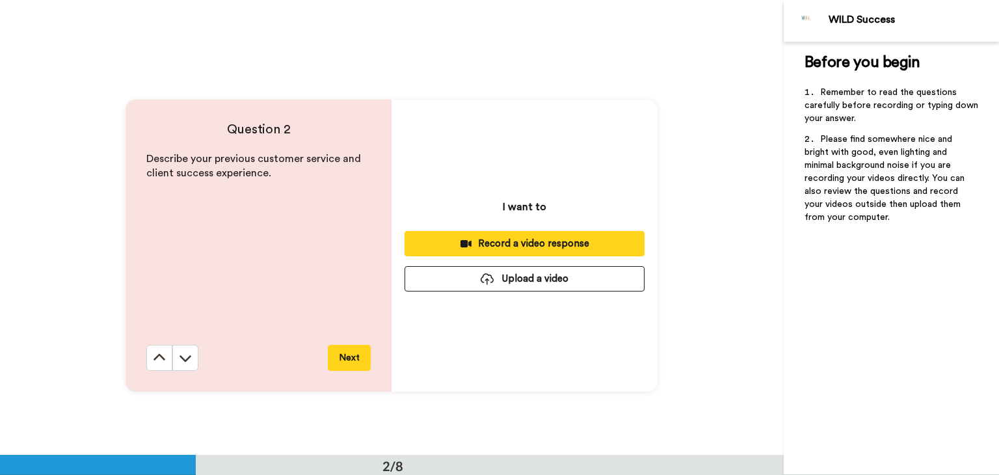
scroll to position [455, 0]
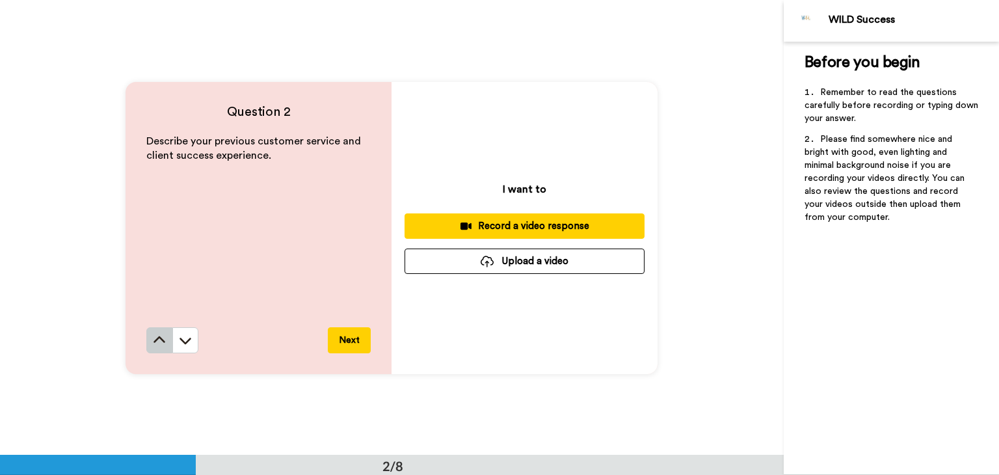
click at [157, 328] on button at bounding box center [159, 340] width 26 height 26
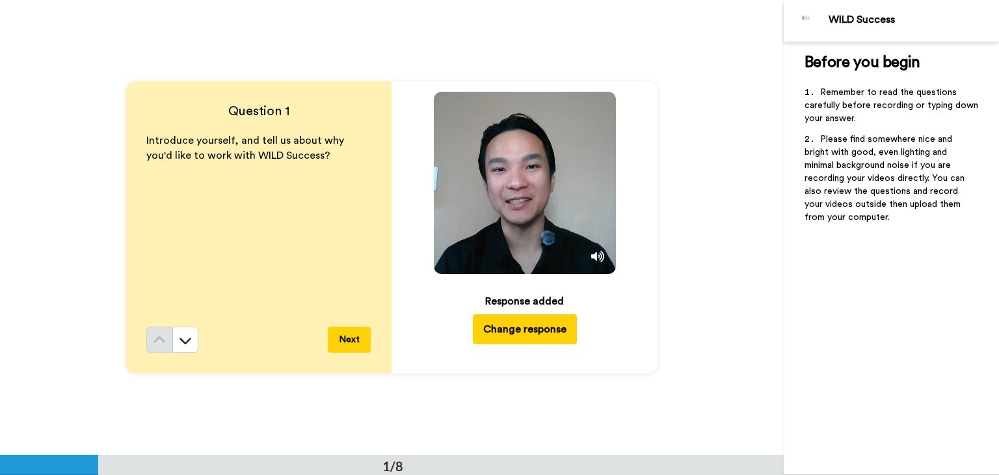
scroll to position [0, 0]
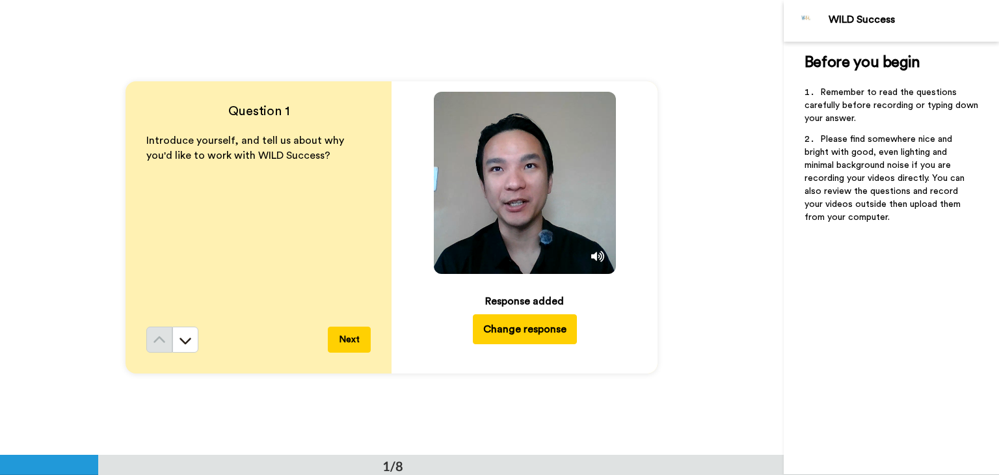
click at [482, 231] on video at bounding box center [525, 183] width 182 height 182
click at [185, 331] on button at bounding box center [185, 339] width 26 height 26
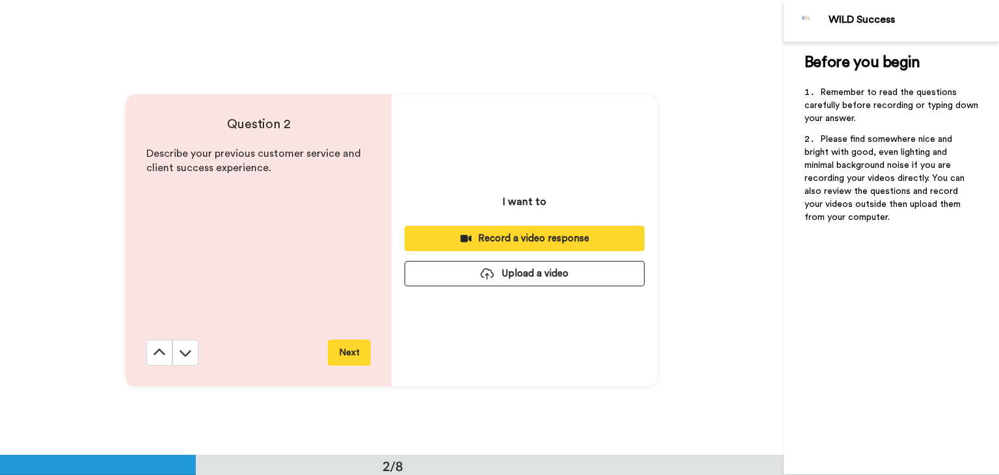
scroll to position [455, 0]
